Goal: Check status

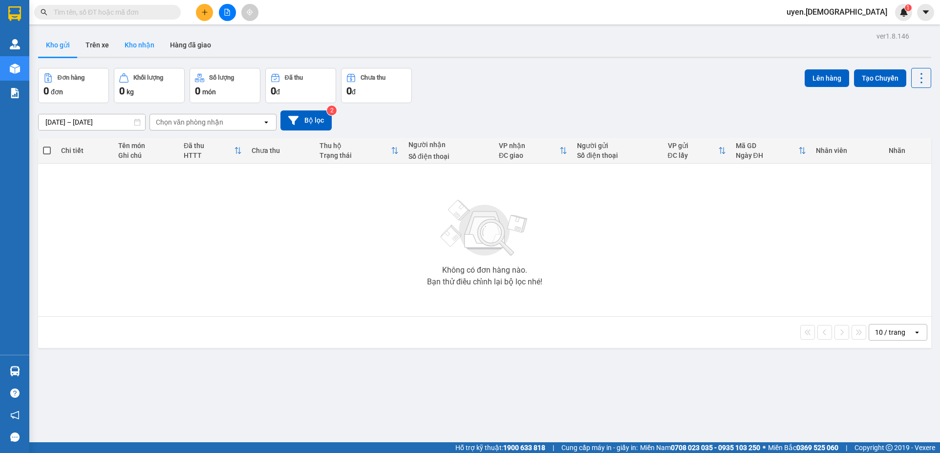
click at [147, 44] on button "Kho nhận" at bounding box center [139, 44] width 45 height 23
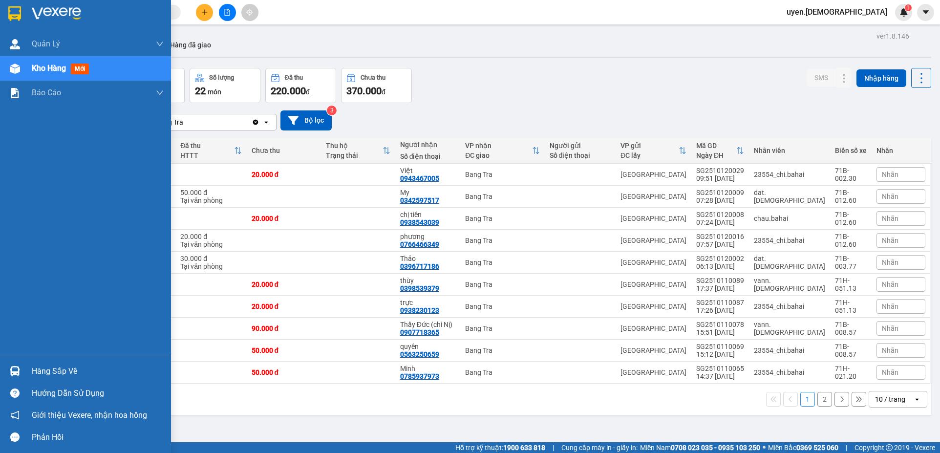
click at [39, 370] on div "Hàng sắp về" at bounding box center [98, 371] width 132 height 15
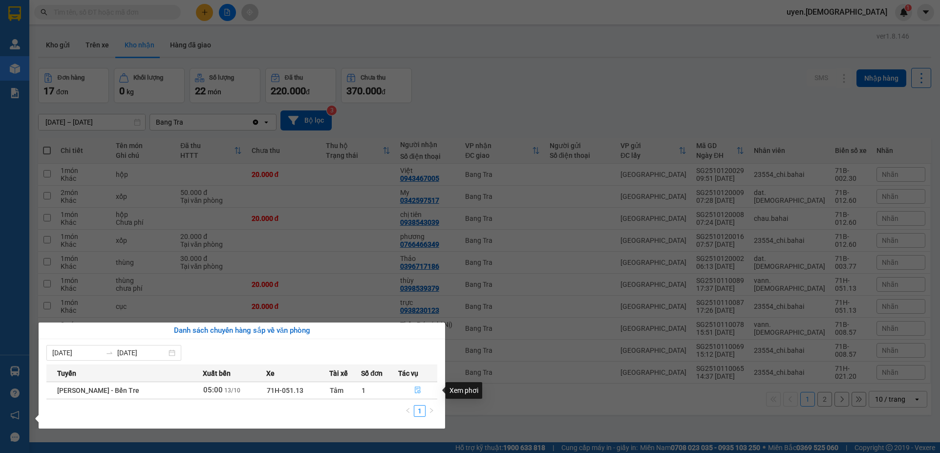
click at [420, 390] on button "button" at bounding box center [417, 390] width 38 height 16
